Goal: Find specific page/section: Find specific page/section

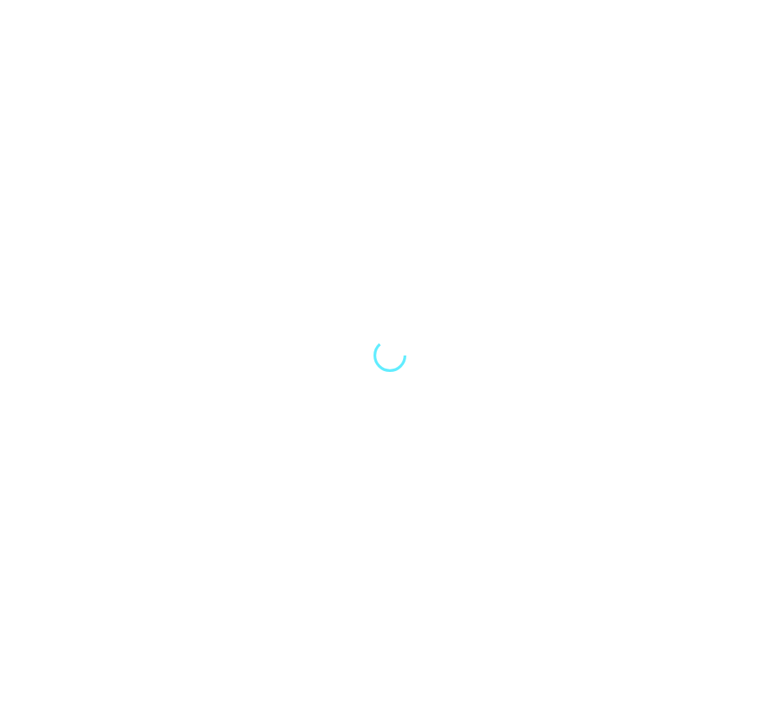
select select "Song"
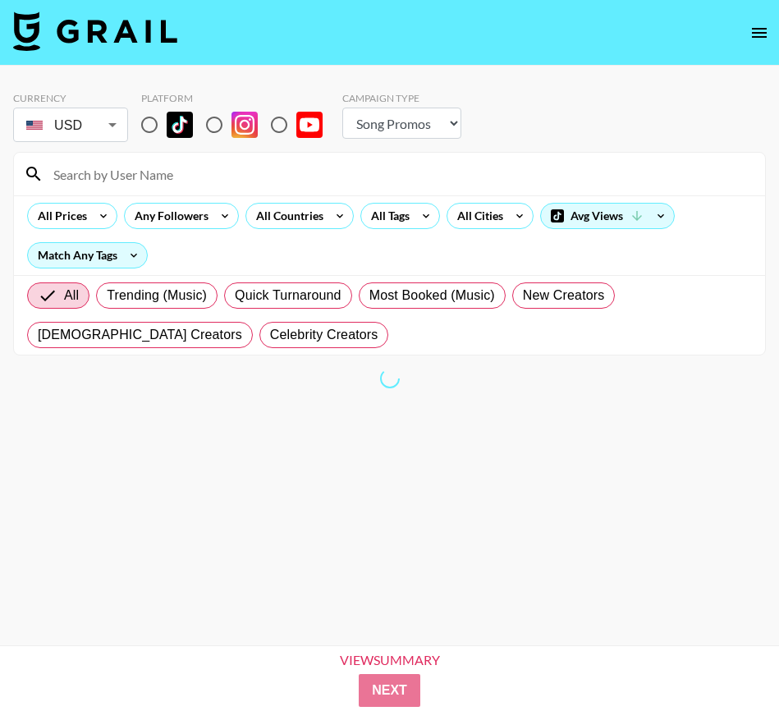
click at [78, 59] on nav at bounding box center [389, 33] width 779 height 66
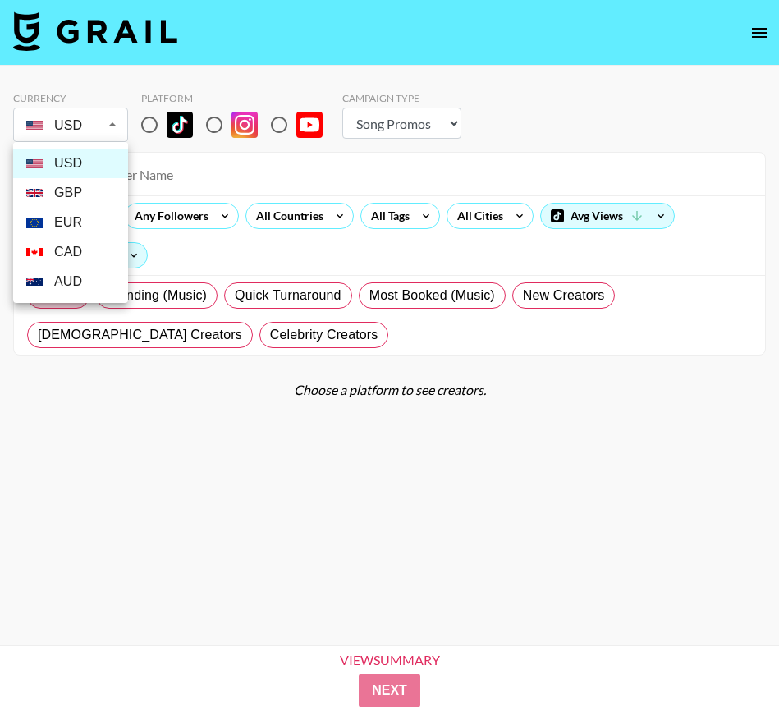
click at [108, 124] on body "Currency USD USD ​ Platform Campaign Type Choose Type... Song Promos Brand Prom…" at bounding box center [389, 382] width 779 height 764
click at [75, 197] on li "GBP" at bounding box center [70, 193] width 115 height 30
type input "GBP"
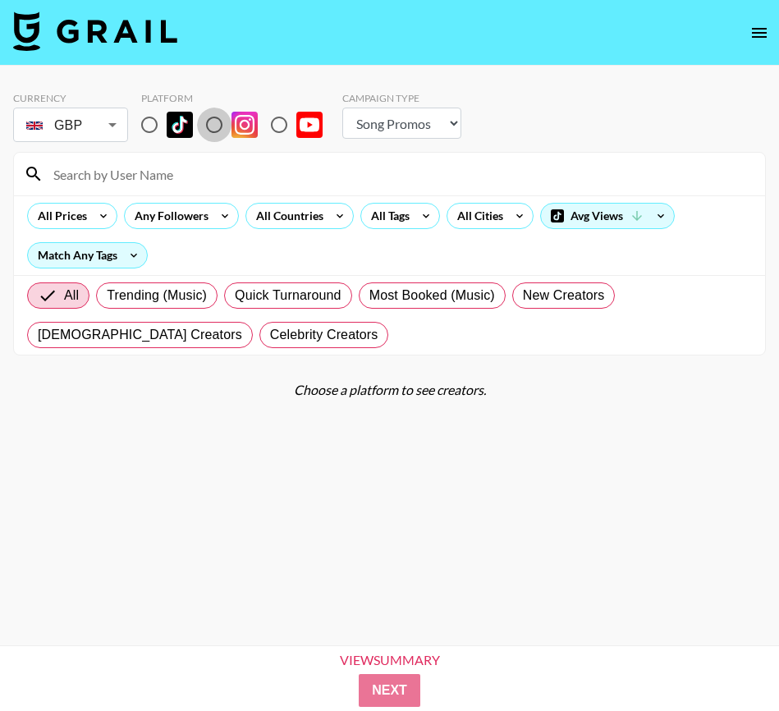
click at [216, 126] on input "radio" at bounding box center [214, 125] width 34 height 34
radio input "true"
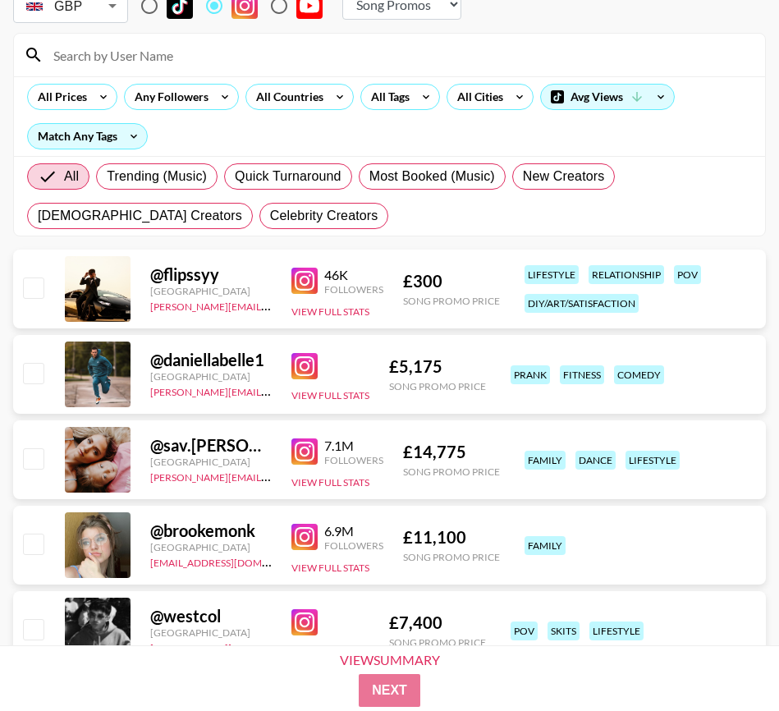
scroll to position [116, 0]
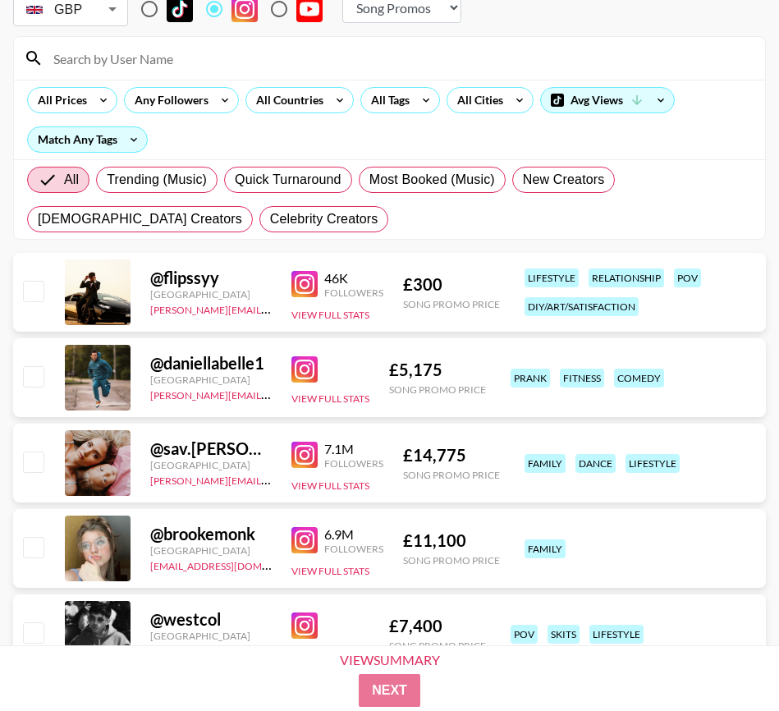
click at [613, 214] on div "All Trending (Music) Quick Turnaround Most Booked (Music) New Creators [DEMOGRA…" at bounding box center [390, 199] width 732 height 79
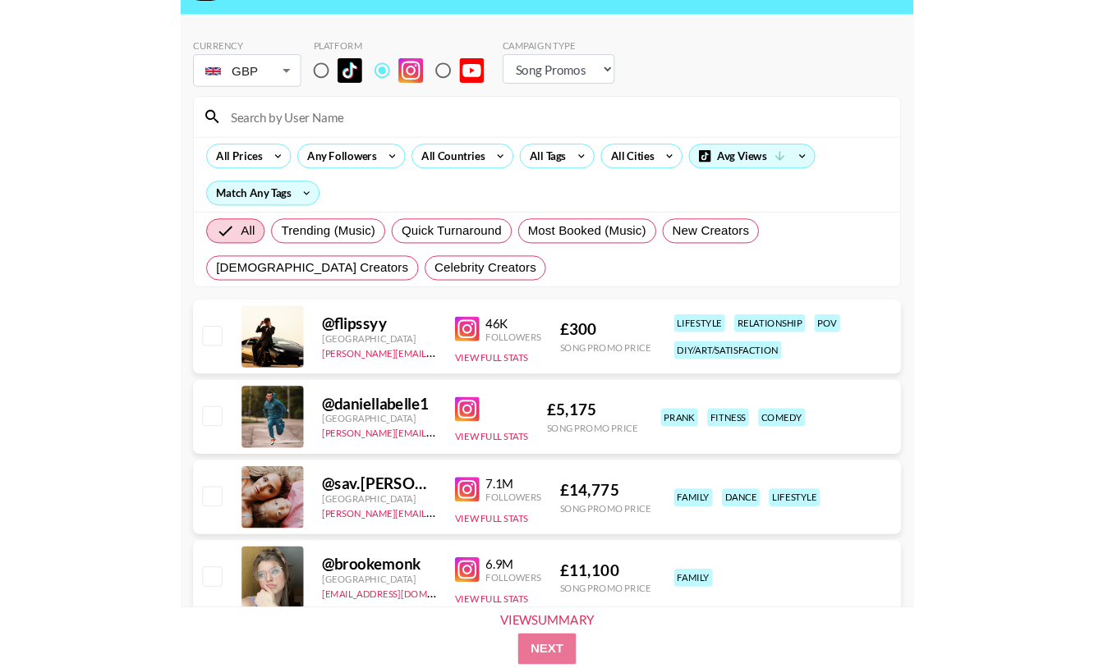
scroll to position [21, 0]
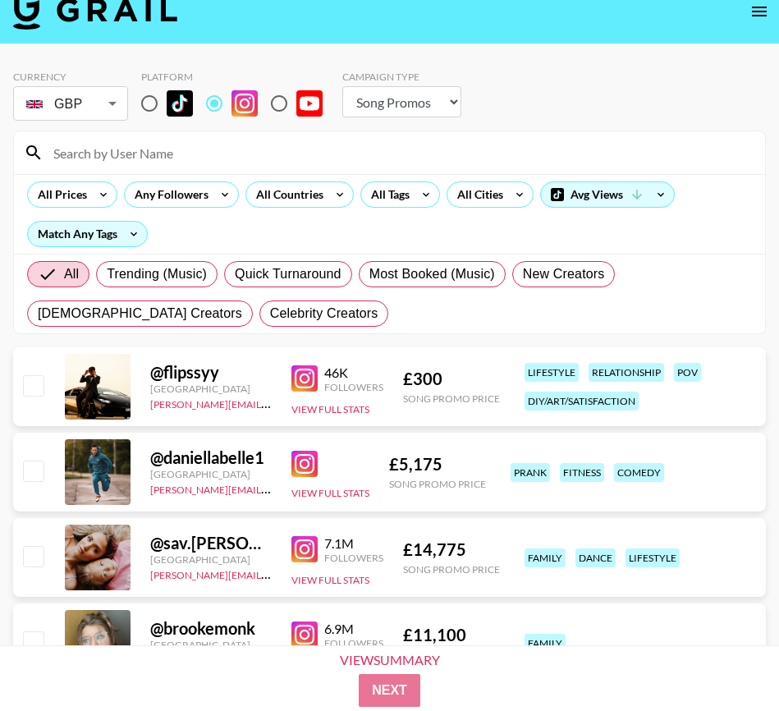
click at [172, 154] on input at bounding box center [400, 153] width 712 height 26
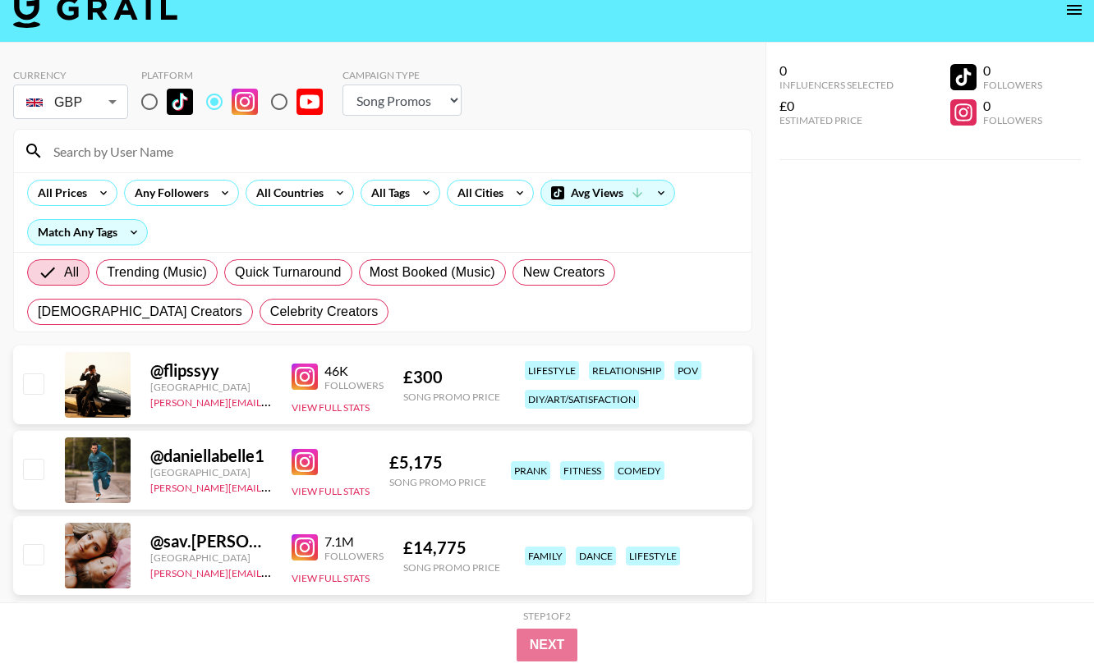
scroll to position [0, 0]
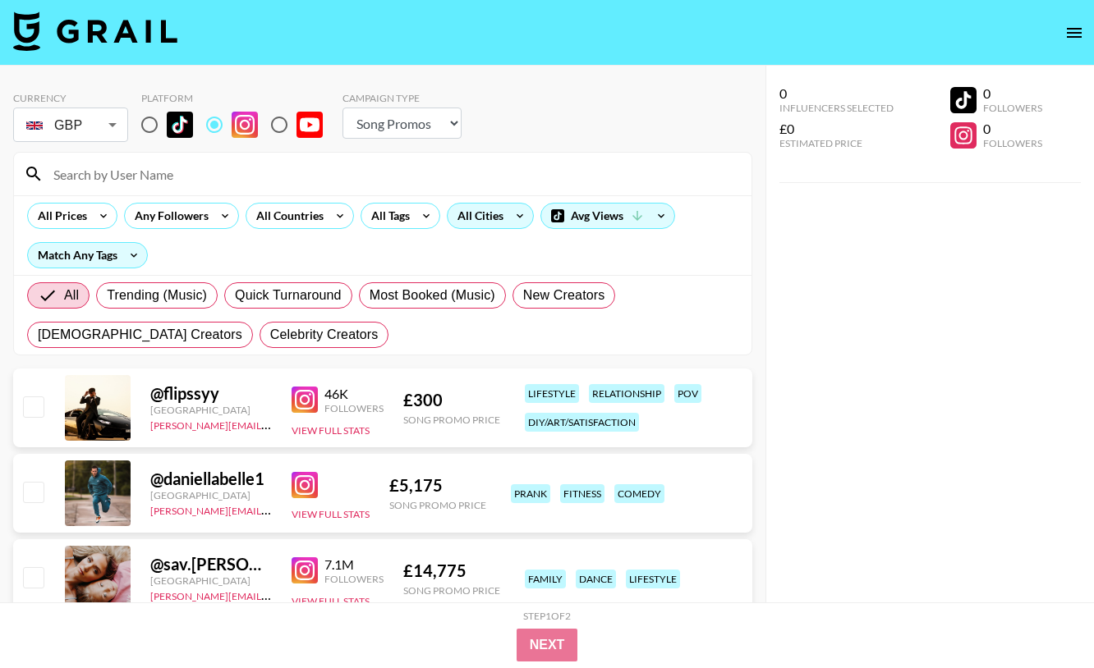
click at [510, 218] on icon at bounding box center [520, 216] width 26 height 25
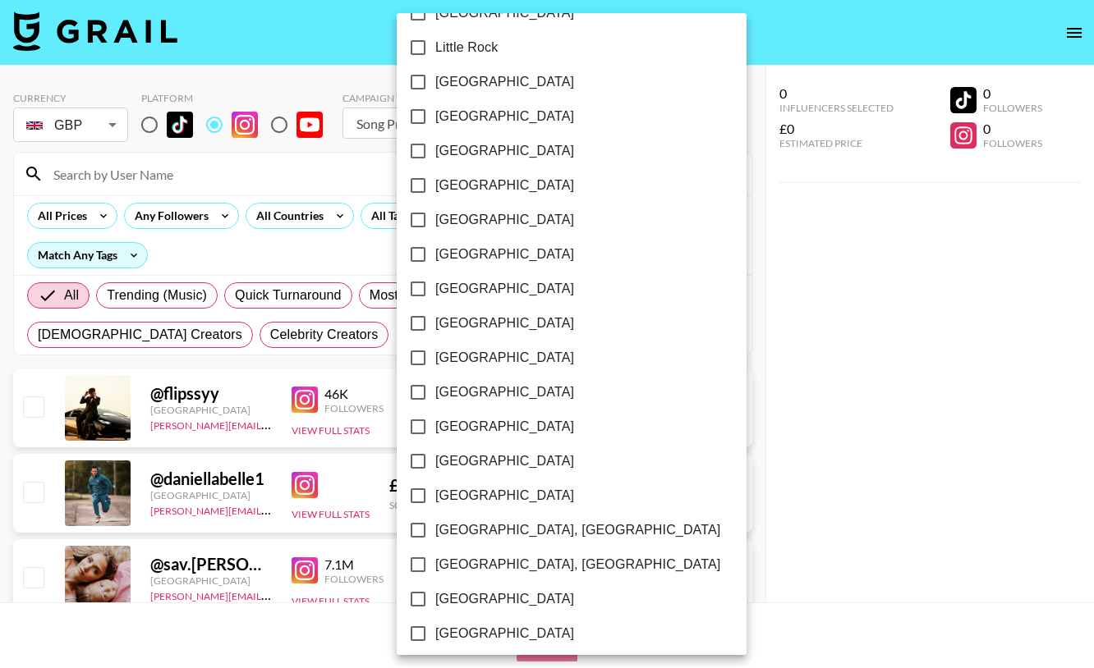
scroll to position [1119, 0]
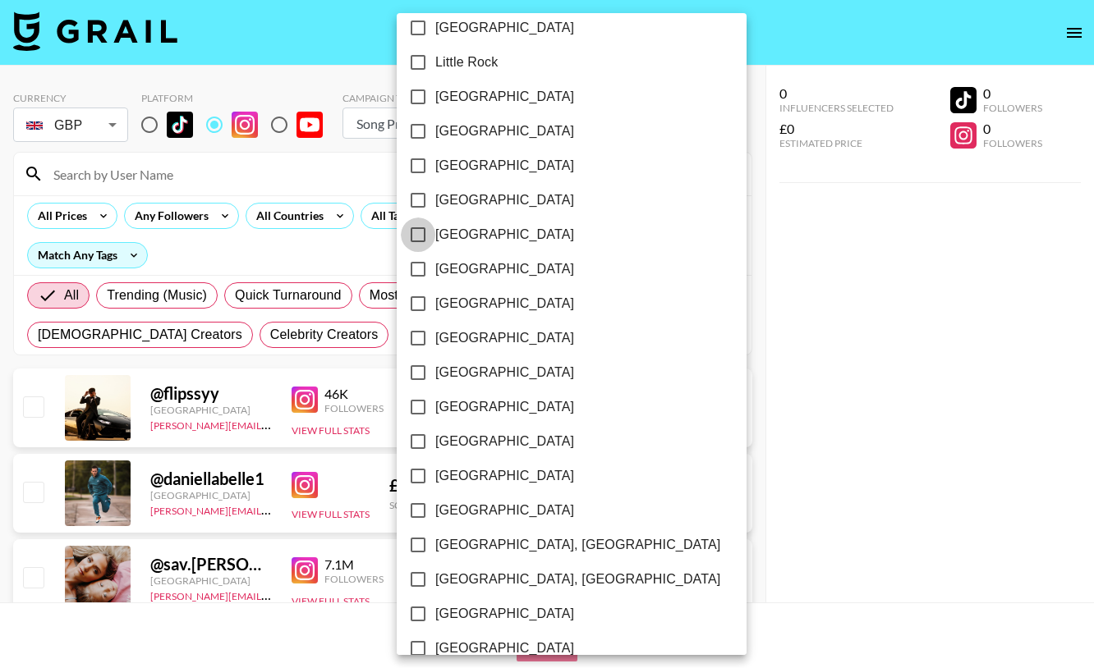
click at [430, 236] on input "[GEOGRAPHIC_DATA]" at bounding box center [418, 235] width 34 height 34
checkbox input "true"
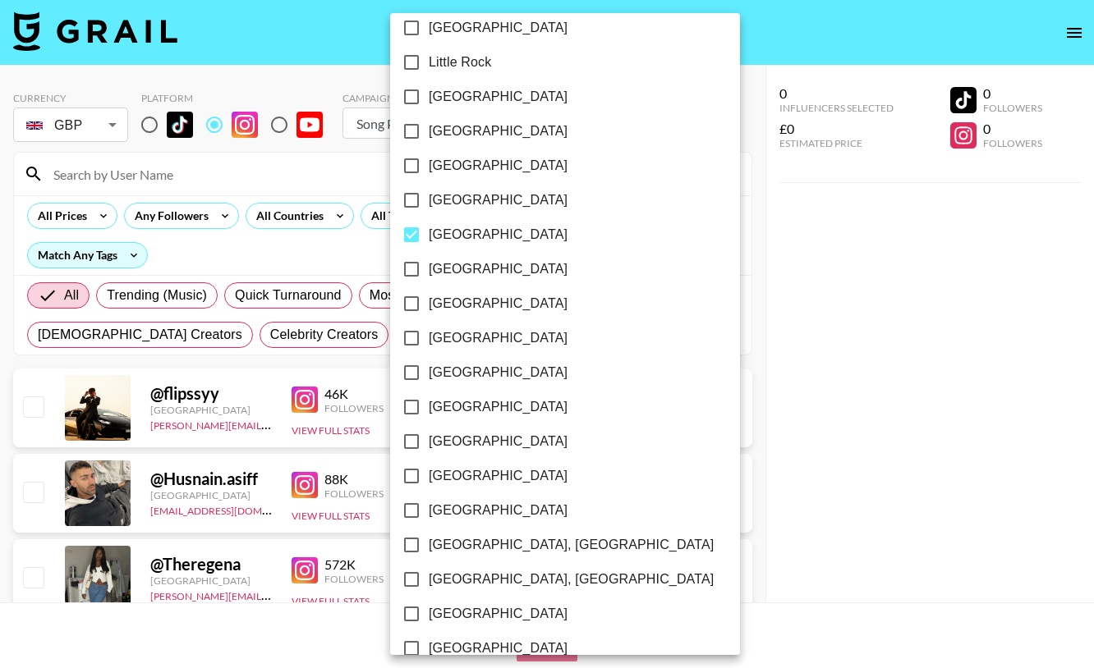
click at [711, 274] on div at bounding box center [547, 334] width 1094 height 668
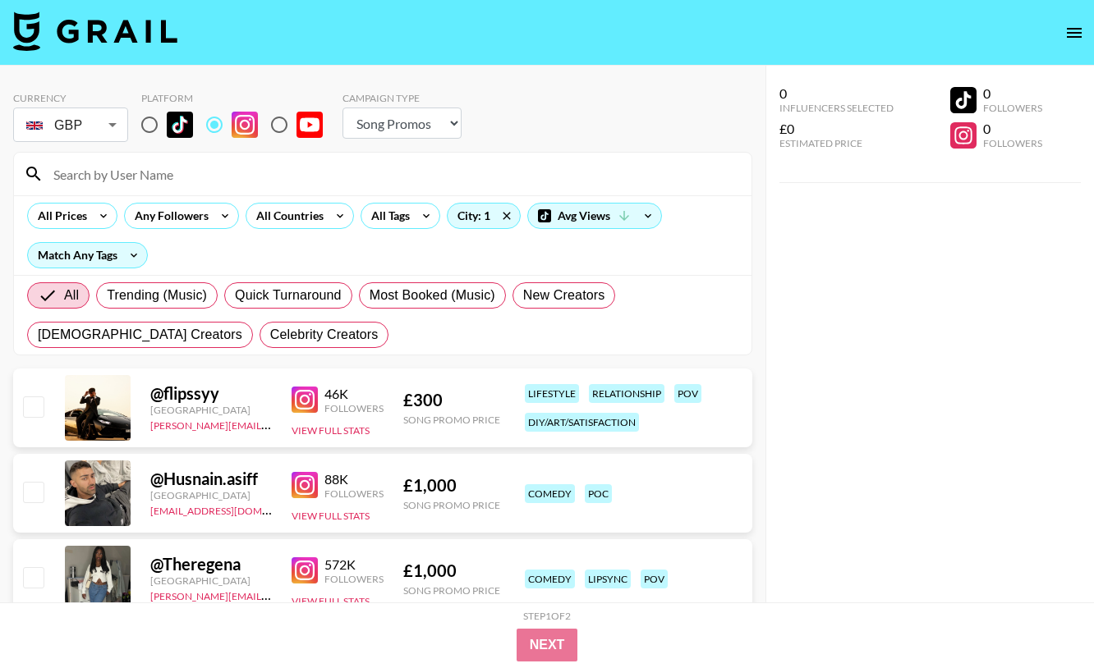
scroll to position [87, 0]
